Goal: Go to known website: Access a specific website the user already knows

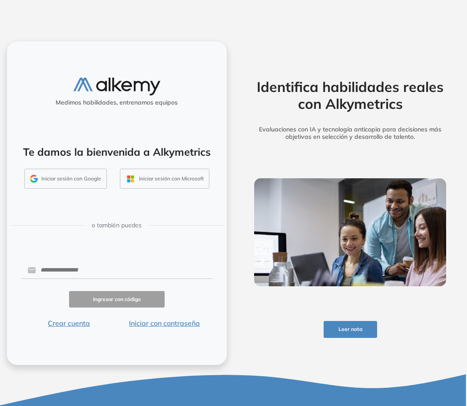
click at [71, 178] on button "Iniciar sesión con Google" at bounding box center [65, 179] width 82 height 20
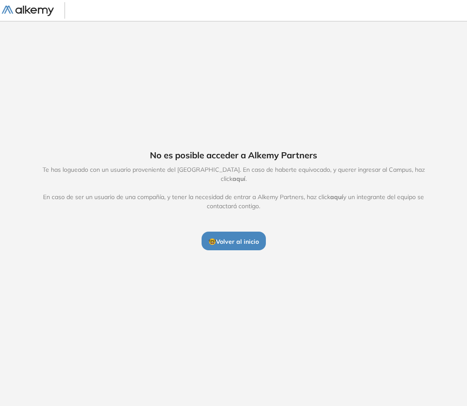
click at [245, 175] on span "aquí" at bounding box center [238, 179] width 13 height 8
